Goal: Task Accomplishment & Management: Complete application form

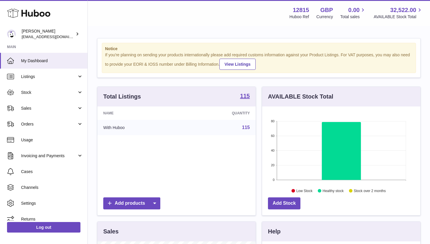
scroll to position [91, 158]
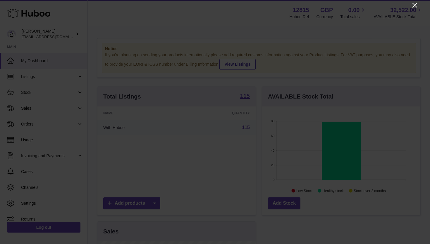
click at [412, 6] on icon "Close" at bounding box center [415, 5] width 7 height 7
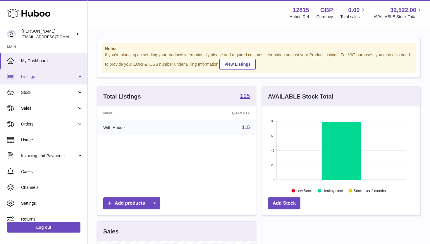
click at [31, 74] on span "Listings" at bounding box center [49, 77] width 56 height 6
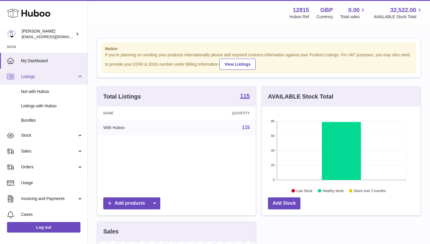
click at [53, 76] on span "Listings" at bounding box center [49, 77] width 56 height 6
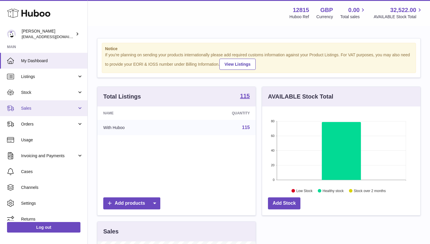
click at [46, 112] on link "Sales" at bounding box center [44, 108] width 88 height 16
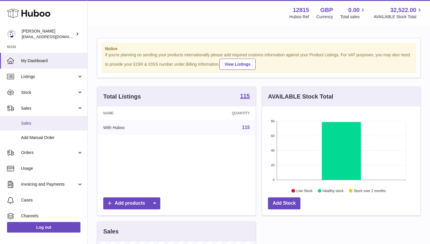
click at [47, 123] on span "Sales" at bounding box center [52, 123] width 62 height 6
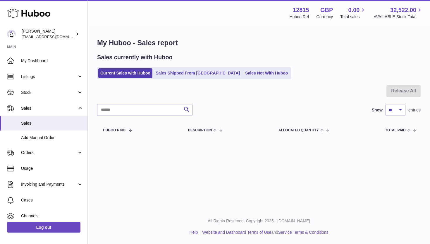
click at [202, 83] on div "My Huboo - Sales report Sales currently with Huboo Current Sales with Huboo Sal…" at bounding box center [259, 87] width 343 height 123
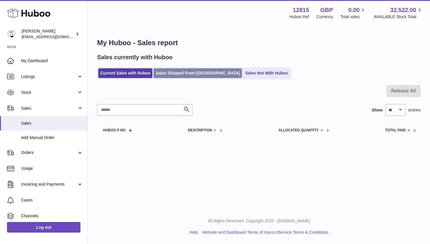
click at [190, 71] on link "Sales Shipped From [GEOGRAPHIC_DATA]" at bounding box center [198, 73] width 88 height 10
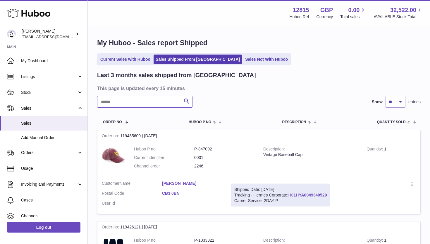
click at [138, 97] on input "text" at bounding box center [144, 102] width 95 height 12
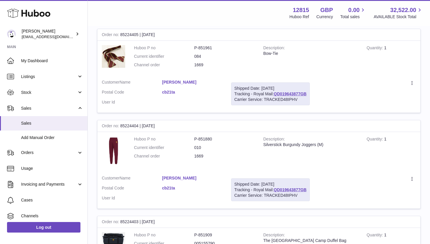
scroll to position [99, 0]
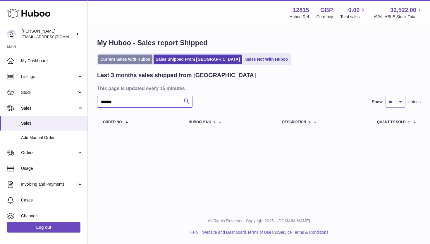
type input "*******"
click at [126, 61] on link "Current Sales with Huboo" at bounding box center [125, 59] width 54 height 10
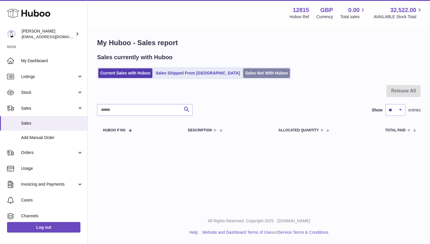
click at [243, 76] on link "Sales Not With Huboo" at bounding box center [266, 73] width 47 height 10
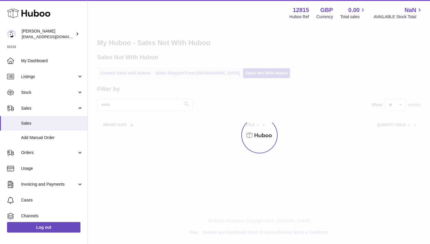
click at [129, 71] on div "Menu Huboo 12815 Huboo Ref GBP Currency 0.00 Total sales NaN AVAILABLE Stock To…" at bounding box center [259, 72] width 343 height 144
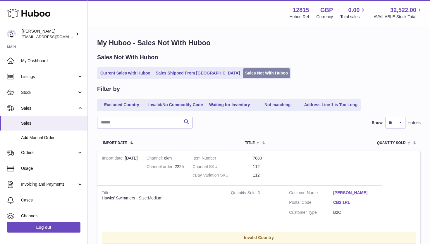
click at [243, 70] on link "Sales Not With Huboo" at bounding box center [266, 73] width 47 height 10
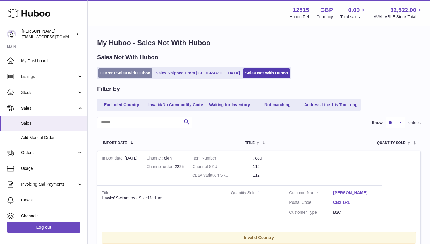
click at [133, 73] on link "Current Sales with Huboo" at bounding box center [125, 73] width 54 height 10
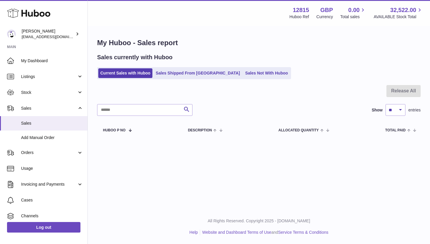
click at [168, 73] on link "Sales Shipped From [GEOGRAPHIC_DATA]" at bounding box center [198, 73] width 88 height 10
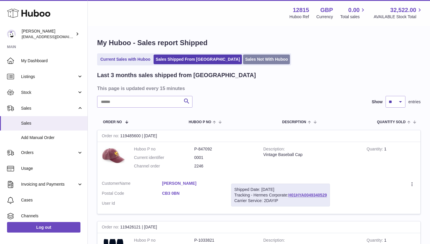
click at [244, 61] on link "Sales Not With Huboo" at bounding box center [266, 59] width 47 height 10
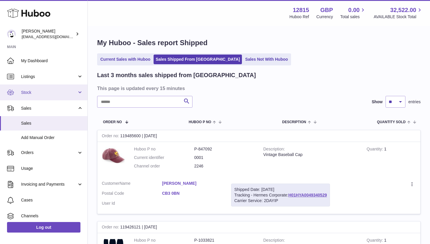
click at [47, 100] on link "Stock" at bounding box center [44, 92] width 88 height 16
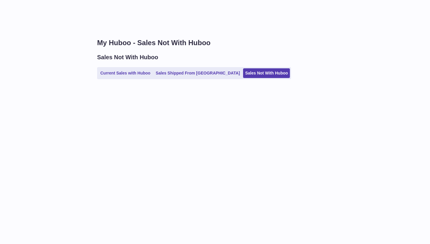
click at [46, 108] on div "My Huboo - Sales Not With Huboo Sales Not With Huboo Current Sales with Huboo S…" at bounding box center [215, 122] width 430 height 244
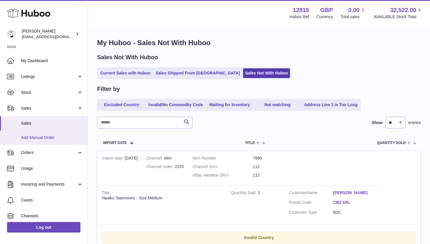
click at [54, 132] on link "Add Manual Order" at bounding box center [44, 137] width 88 height 14
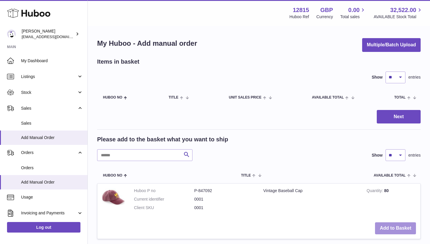
click at [387, 225] on button "Add to Basket" at bounding box center [395, 228] width 41 height 12
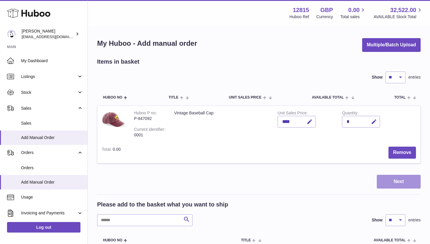
click at [402, 179] on button "Next" at bounding box center [399, 181] width 44 height 14
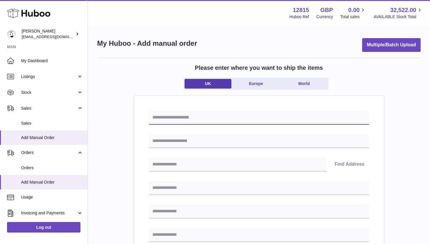
click at [219, 119] on input "text" at bounding box center [259, 117] width 220 height 14
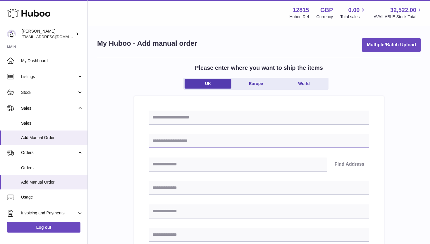
click at [213, 146] on input "text" at bounding box center [259, 141] width 220 height 14
type input "*"
type input "**********"
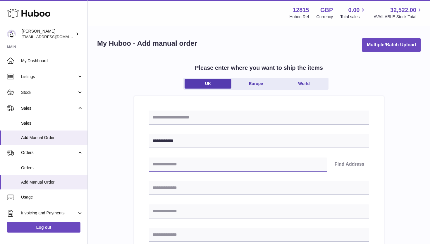
click at [208, 165] on input "text" at bounding box center [238, 164] width 178 height 14
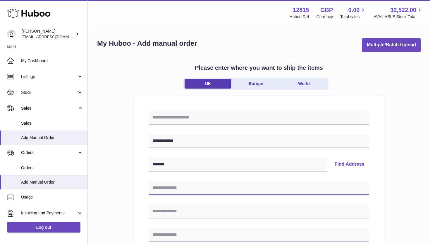
click at [208, 187] on input "text" at bounding box center [259, 188] width 220 height 14
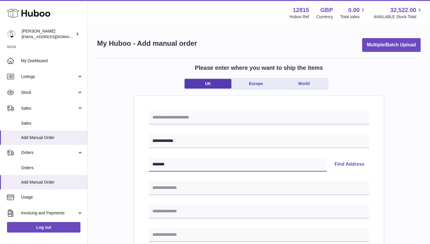
click at [164, 166] on input "*******" at bounding box center [238, 164] width 178 height 14
type input "*******"
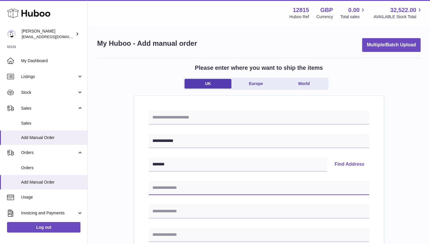
click at [165, 181] on input "text" at bounding box center [259, 188] width 220 height 14
type input "**********"
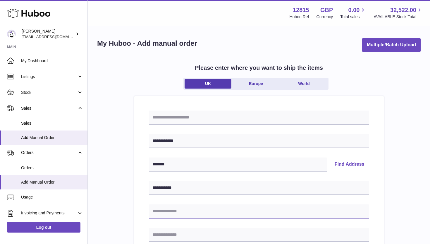
click at [195, 214] on input "text" at bounding box center [259, 211] width 220 height 14
type input "**********"
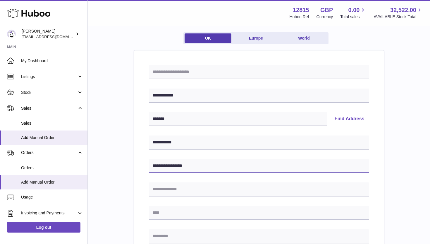
scroll to position [66, 0]
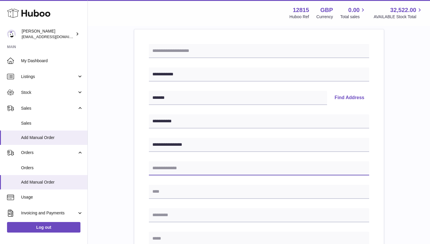
click at [186, 162] on input "text" at bounding box center [259, 168] width 220 height 14
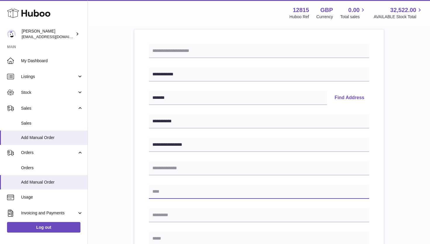
click at [182, 191] on input "text" at bounding box center [259, 191] width 220 height 14
type input "*********"
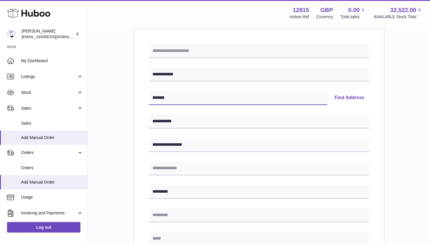
click at [165, 98] on input "*******" at bounding box center [238, 98] width 178 height 14
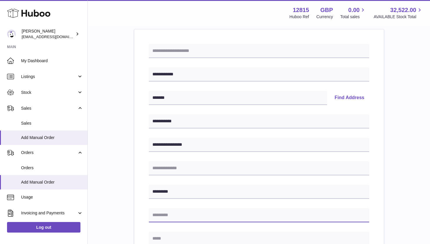
click at [170, 213] on input "text" at bounding box center [259, 215] width 220 height 14
paste input "*******"
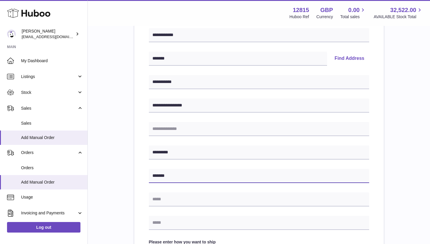
scroll to position [121, 0]
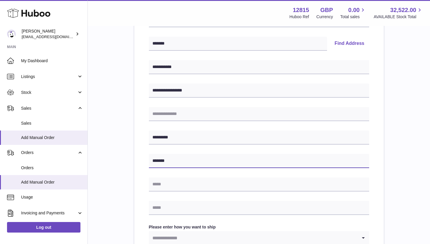
type input "*******"
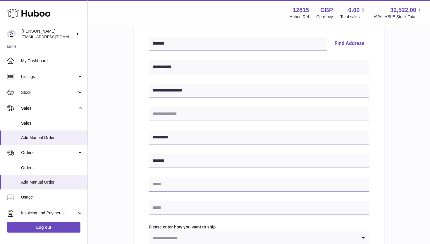
click at [169, 187] on input "text" at bounding box center [259, 184] width 220 height 14
type input "**********"
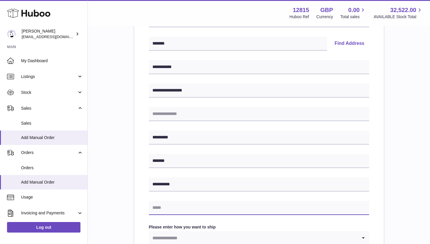
type input "**********"
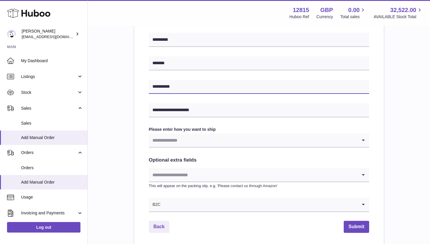
scroll to position [225, 0]
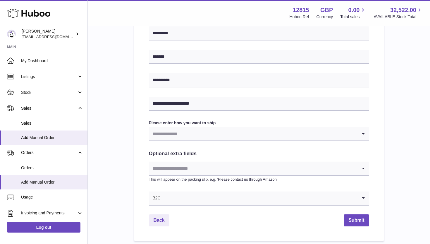
click at [184, 138] on input "Search for option" at bounding box center [253, 133] width 209 height 13
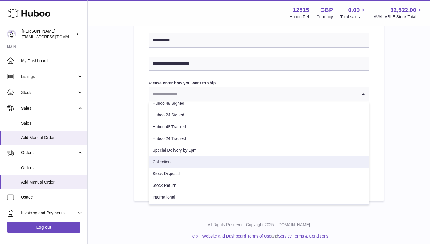
scroll to position [30, 0]
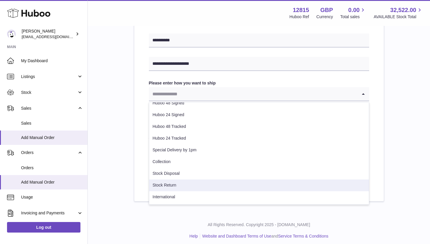
click at [170, 185] on li "Stock Return" at bounding box center [259, 185] width 220 height 12
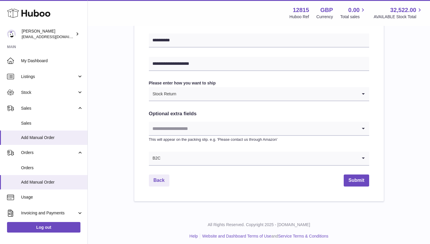
click at [169, 154] on input "Search for option" at bounding box center [259, 157] width 197 height 13
click at [169, 154] on input "Search for option" at bounding box center [253, 157] width 209 height 13
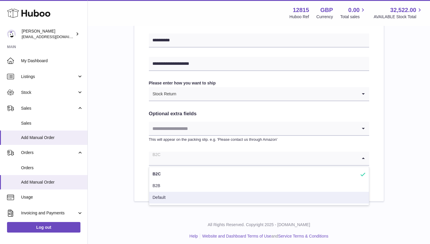
click at [167, 204] on ul "B2C B2B Default" at bounding box center [259, 185] width 220 height 39
click at [168, 201] on li "Default" at bounding box center [259, 197] width 220 height 12
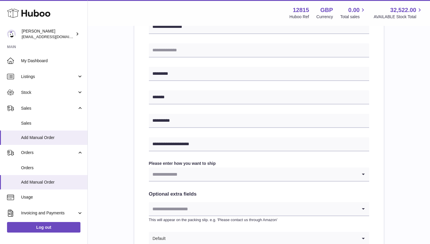
scroll to position [183, 0]
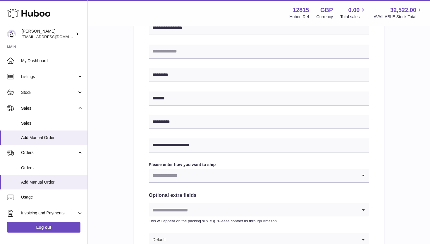
click at [192, 173] on input "Search for option" at bounding box center [253, 174] width 209 height 13
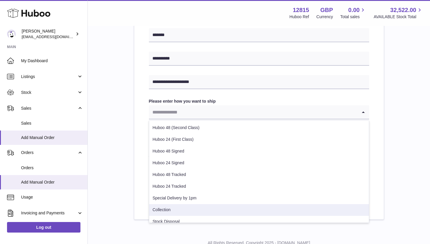
scroll to position [30, 0]
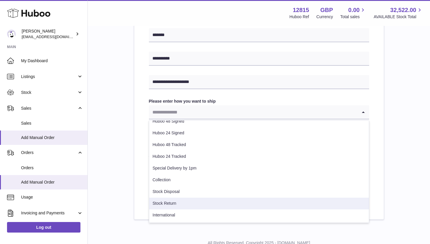
click at [182, 205] on li "Stock Return" at bounding box center [259, 203] width 220 height 12
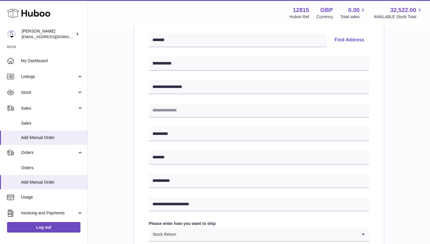
scroll to position [268, 0]
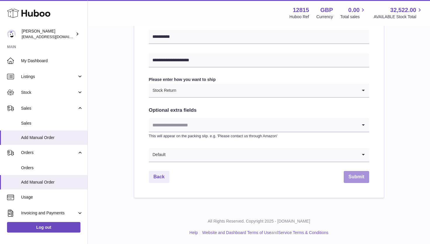
click at [357, 175] on button "Submit" at bounding box center [356, 177] width 25 height 12
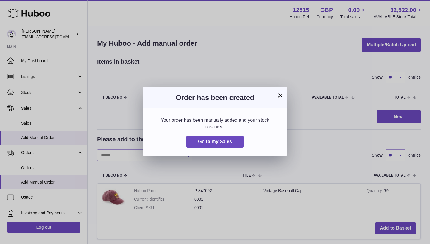
click at [280, 94] on button "×" at bounding box center [280, 95] width 7 height 7
